Goal: Task Accomplishment & Management: Use online tool/utility

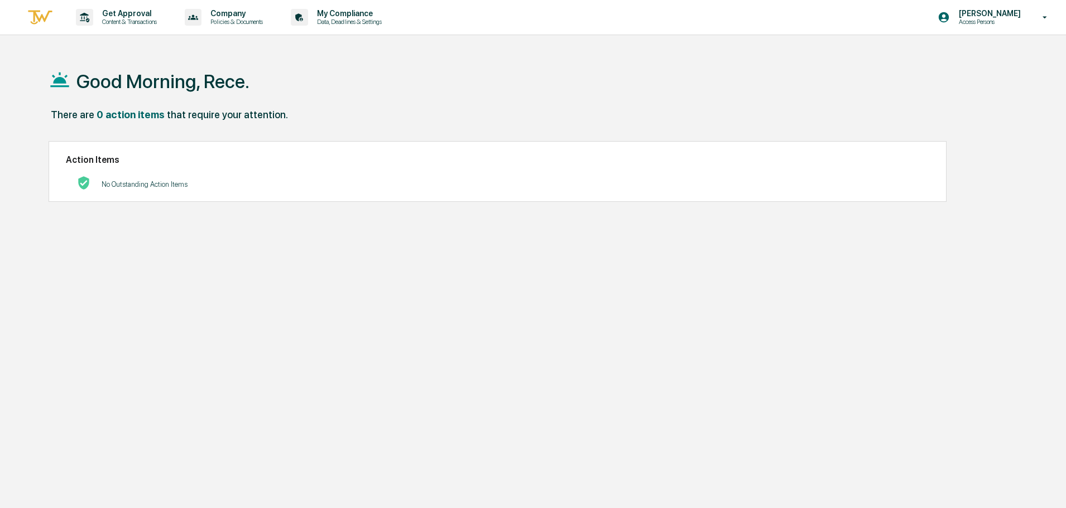
click at [105, 20] on p "Content & Transactions" at bounding box center [127, 22] width 69 height 8
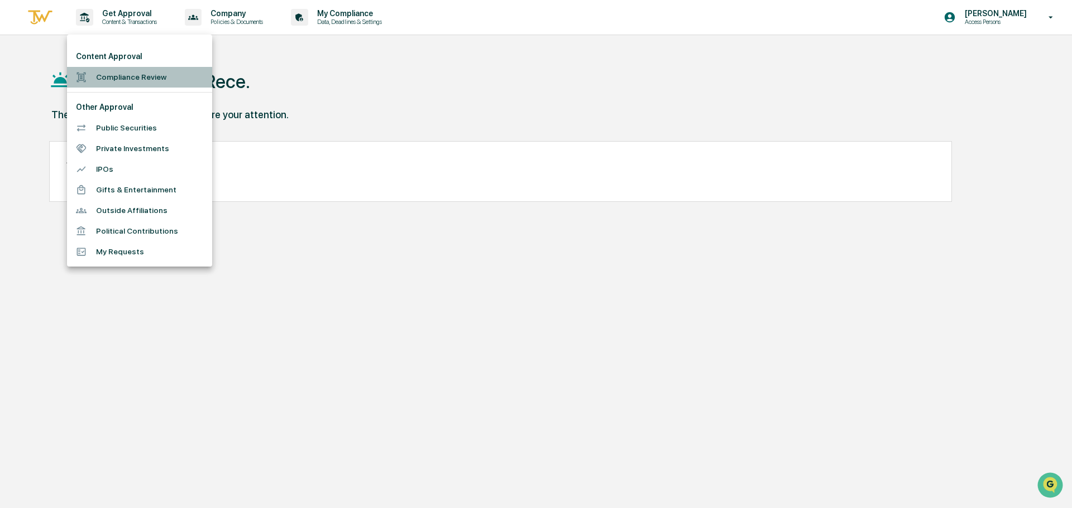
click at [133, 71] on li "Compliance Review" at bounding box center [139, 77] width 145 height 21
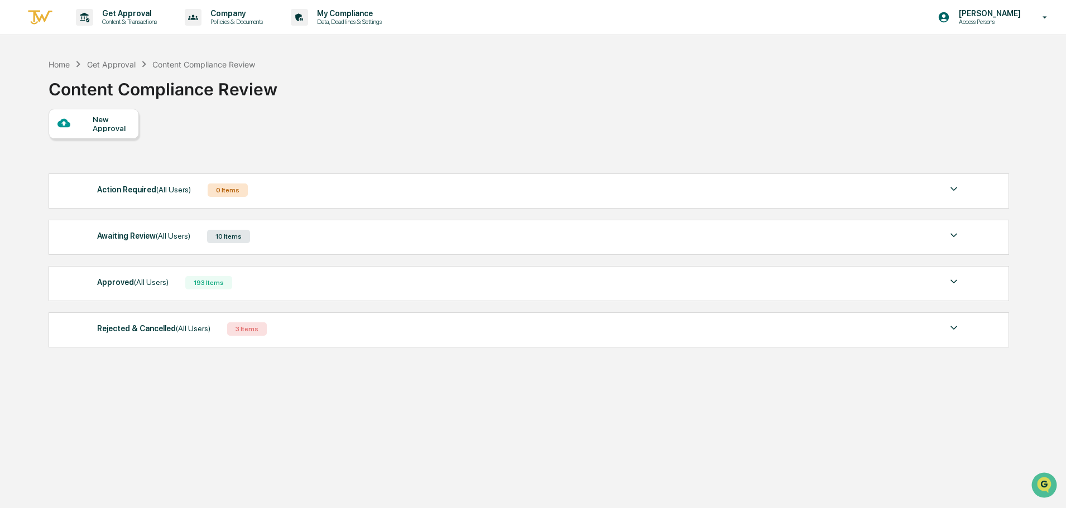
click at [321, 239] on div "Awaiting Review (All Users) 10 Items" at bounding box center [528, 237] width 863 height 16
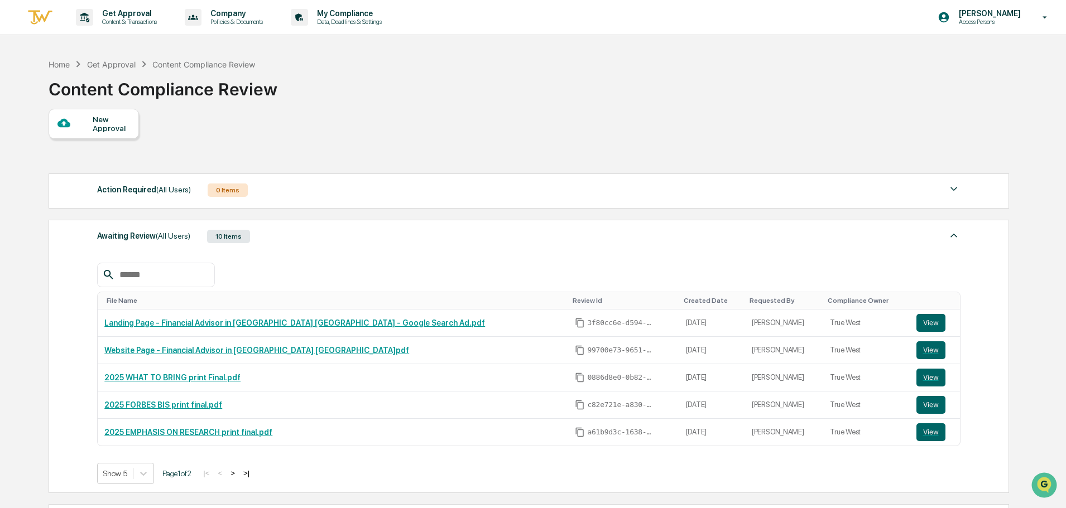
click at [917, 319] on button "View" at bounding box center [931, 323] width 29 height 18
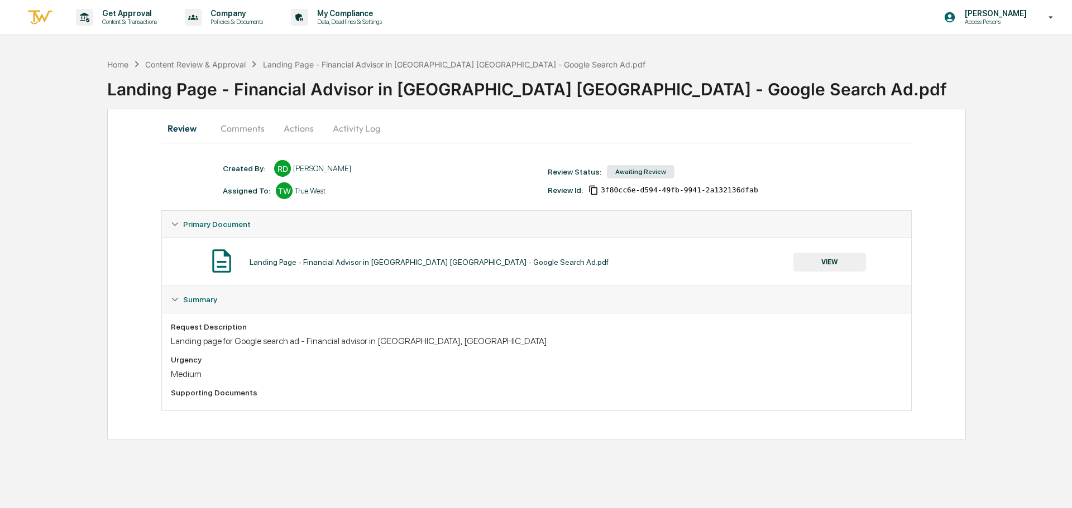
click at [247, 126] on button "Comments" at bounding box center [243, 128] width 62 height 27
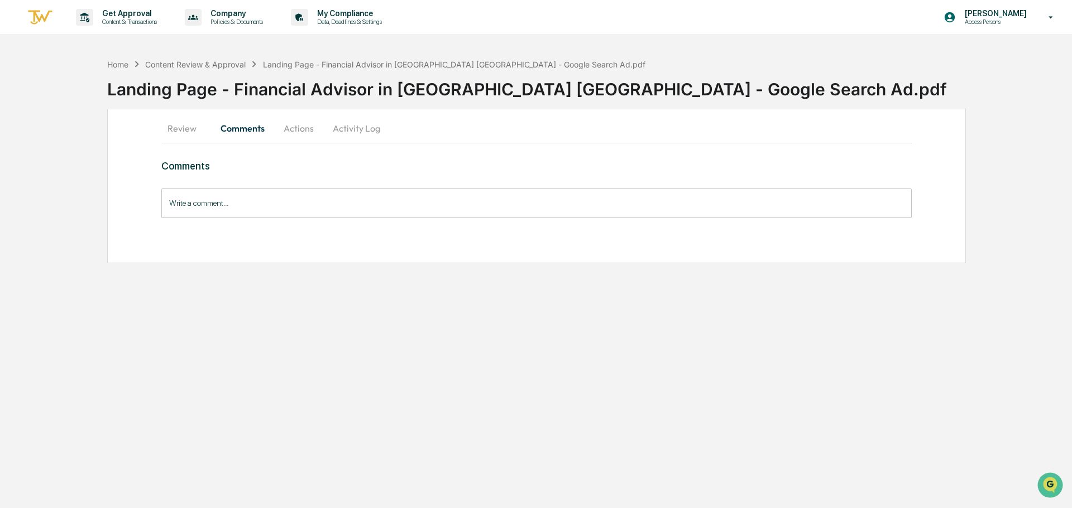
click at [280, 125] on button "Actions" at bounding box center [299, 128] width 50 height 27
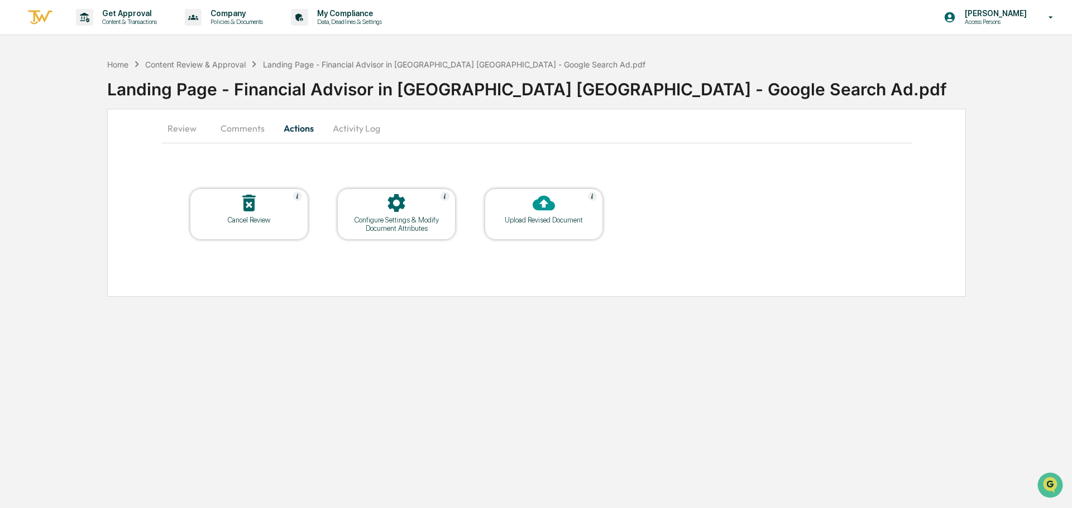
click at [239, 212] on icon at bounding box center [249, 203] width 22 height 22
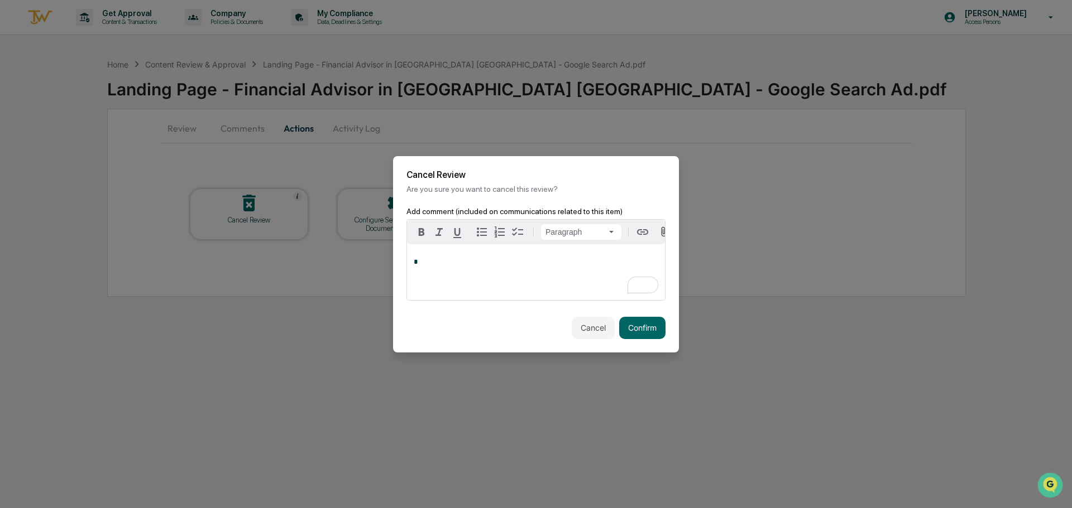
click at [642, 333] on button "Confirm" at bounding box center [642, 328] width 46 height 22
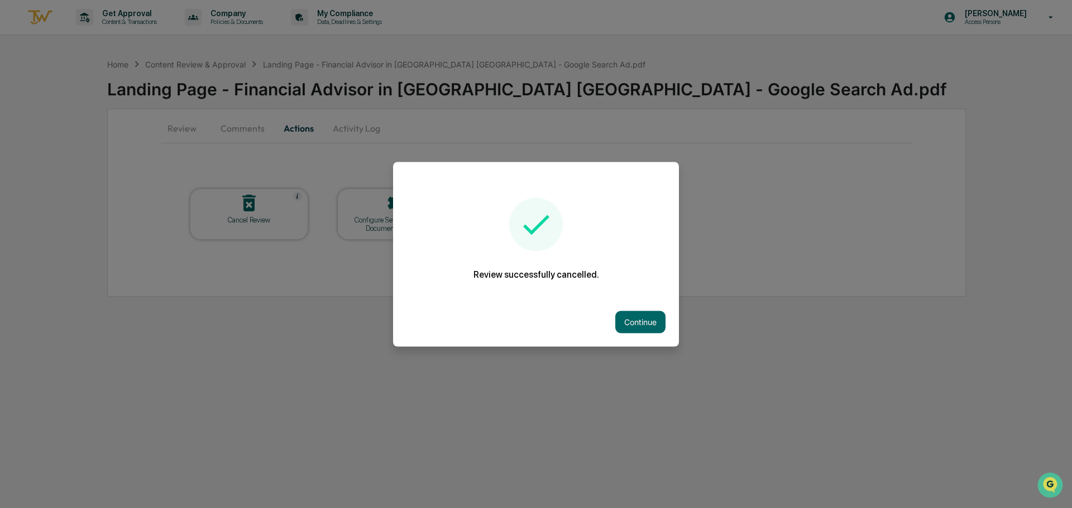
click at [642, 320] on button "Continue" at bounding box center [640, 322] width 50 height 22
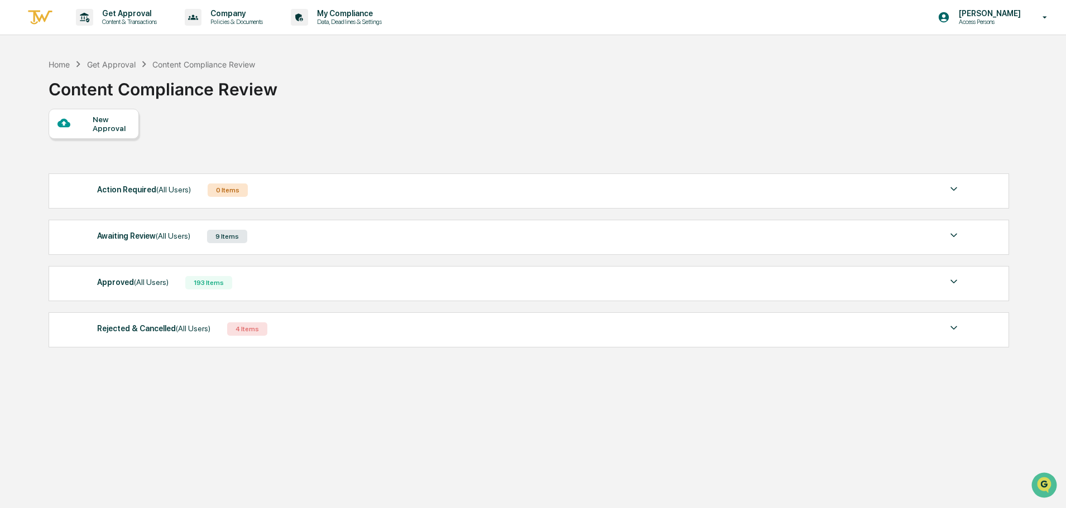
click at [688, 102] on div "Home Get Approval Content Compliance Review Content Compliance Review" at bounding box center [528, 81] width 959 height 56
click at [659, 89] on div "Home Get Approval Content Compliance Review Content Compliance Review" at bounding box center [528, 81] width 959 height 56
click at [660, 89] on div "Home Get Approval Content Compliance Review Content Compliance Review" at bounding box center [528, 81] width 959 height 56
click at [433, 103] on div "Home Get Approval Content Compliance Review Content Compliance Review" at bounding box center [528, 81] width 959 height 56
